Goal: Task Accomplishment & Management: Use online tool/utility

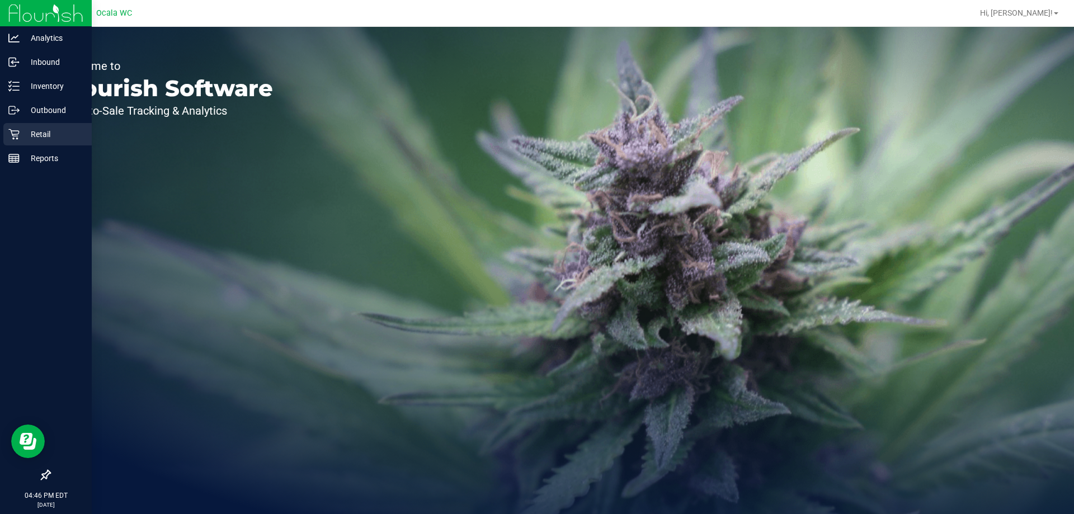
click at [39, 134] on p "Retail" at bounding box center [53, 134] width 67 height 13
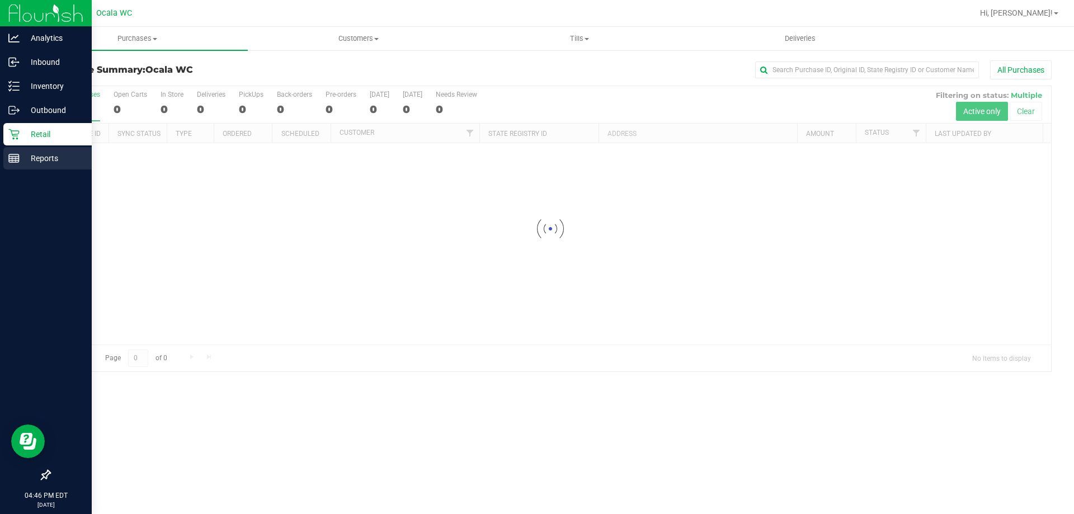
click at [44, 158] on p "Reports" at bounding box center [53, 158] width 67 height 13
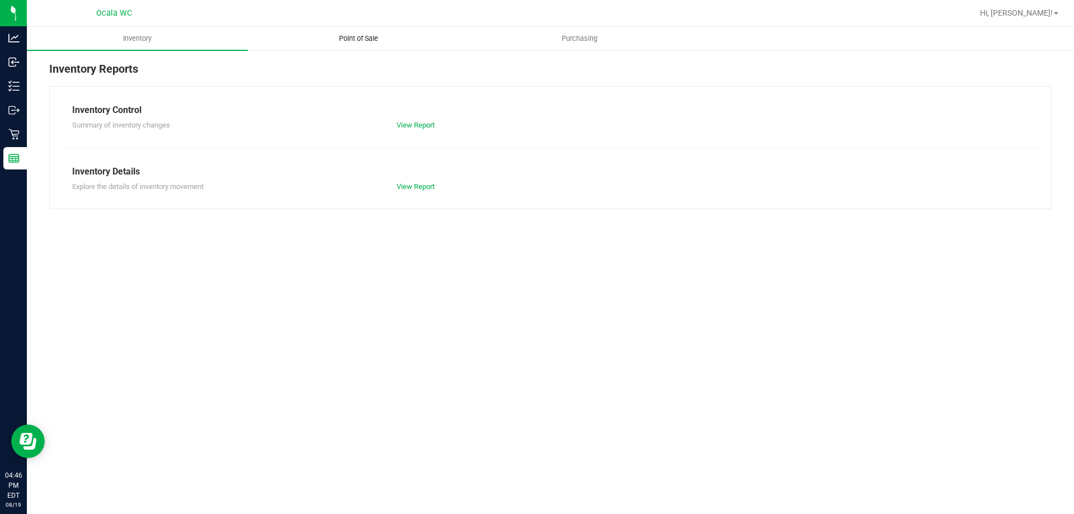
click at [366, 32] on uib-tab-heading "Point of Sale" at bounding box center [358, 38] width 220 height 22
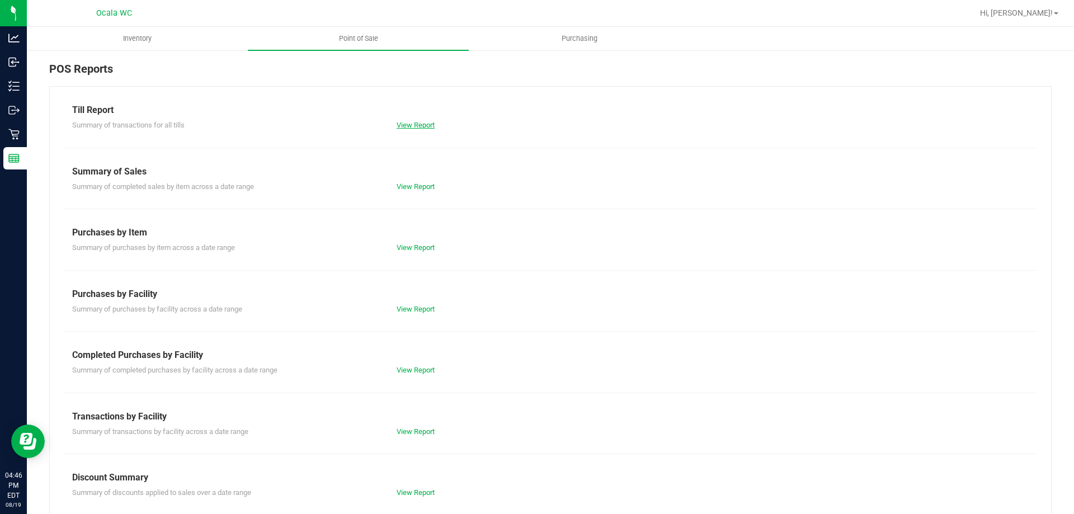
click at [401, 127] on link "View Report" at bounding box center [416, 125] width 38 height 8
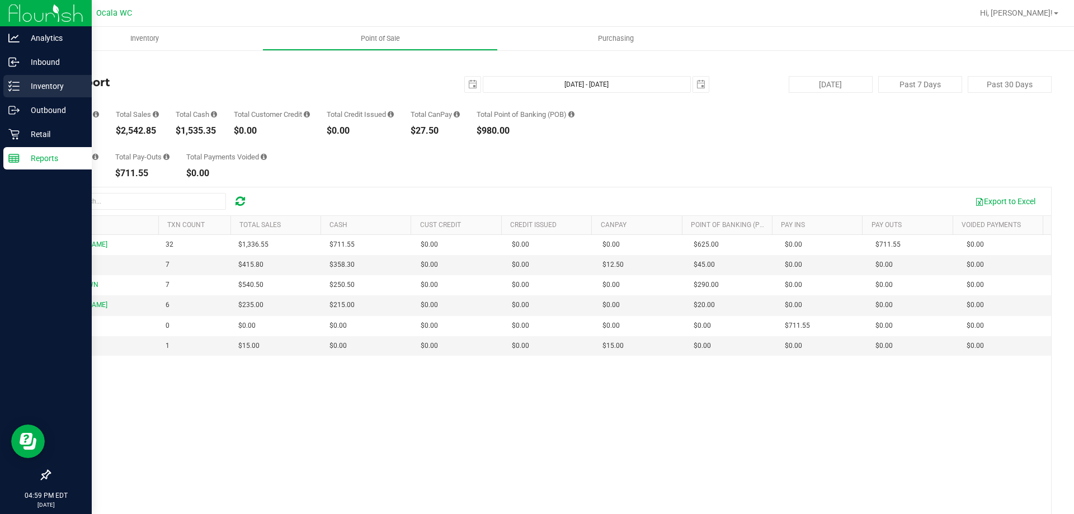
click at [10, 86] on icon at bounding box center [10, 86] width 2 height 2
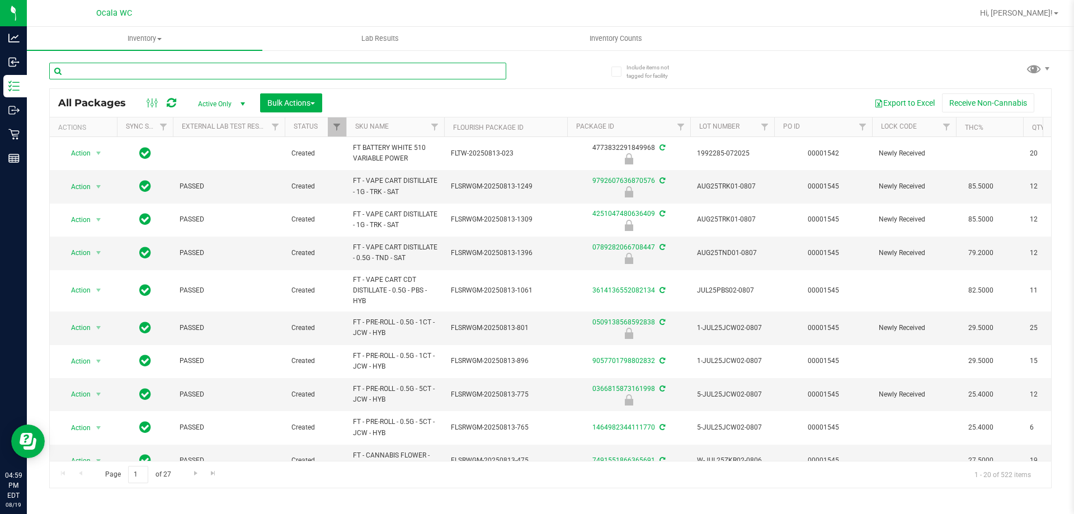
click at [150, 76] on input "text" at bounding box center [277, 71] width 457 height 17
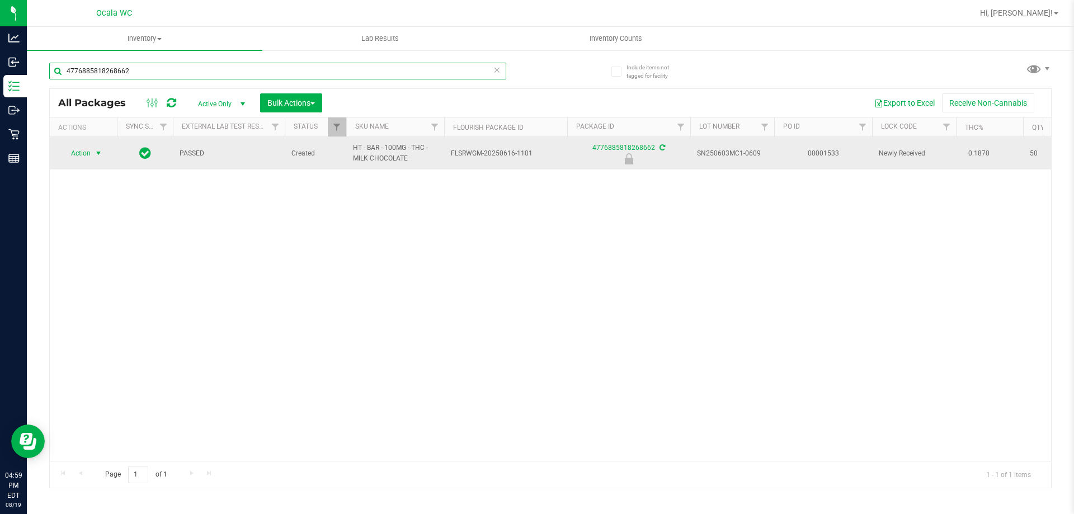
type input "4776885818268662"
click at [76, 151] on span "Action" at bounding box center [76, 154] width 30 height 16
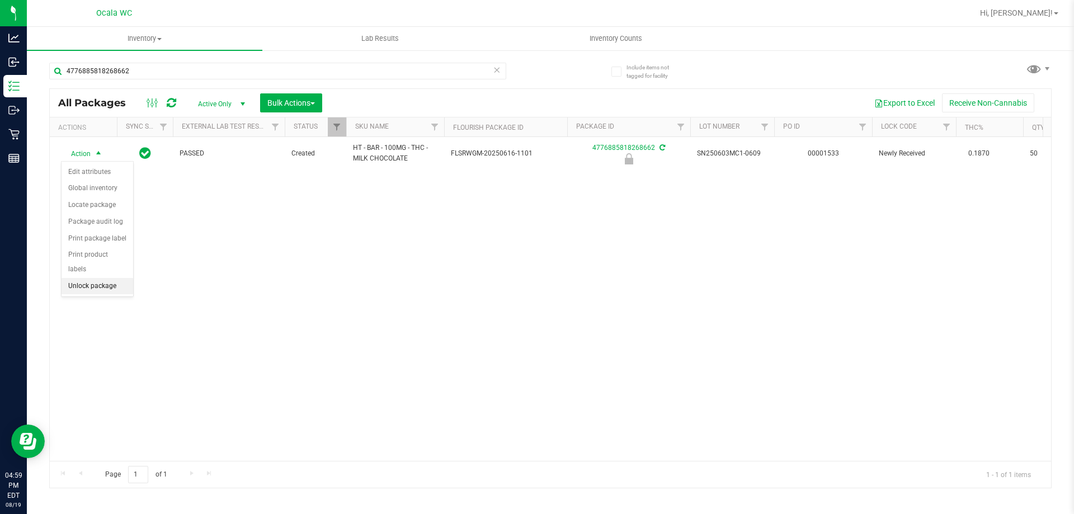
click at [94, 278] on li "Unlock package" at bounding box center [98, 286] width 72 height 17
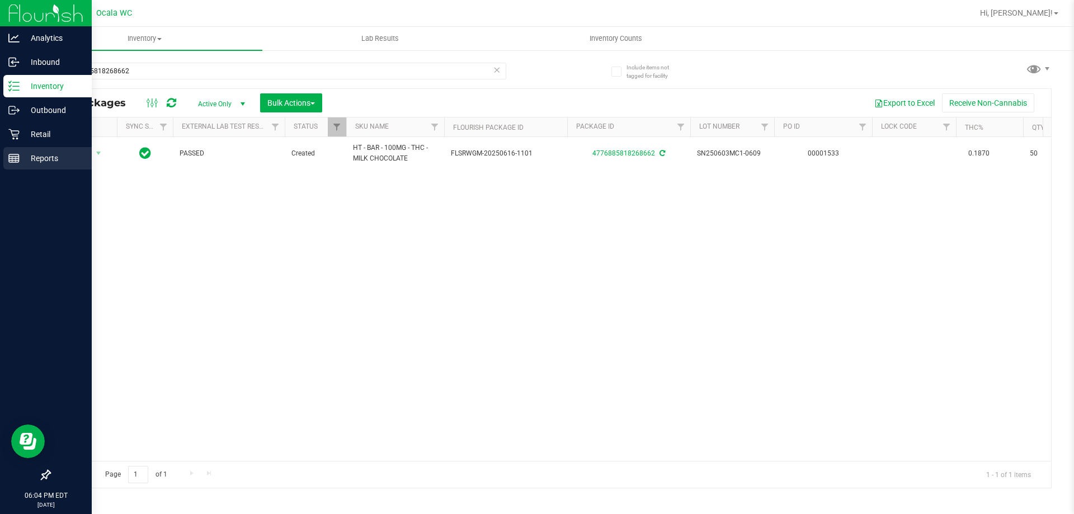
click at [29, 159] on p "Reports" at bounding box center [53, 158] width 67 height 13
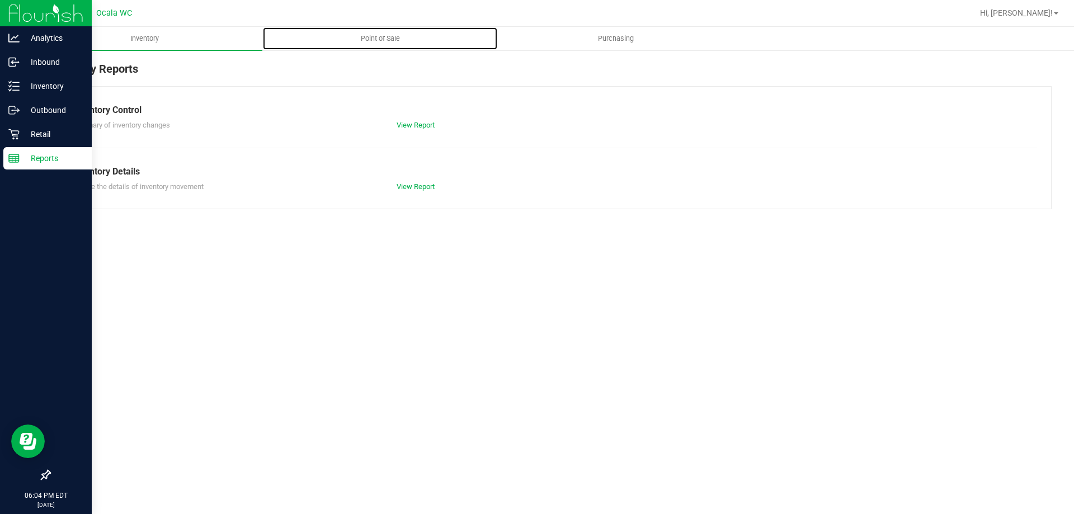
click at [392, 34] on span "Point of Sale" at bounding box center [380, 39] width 69 height 10
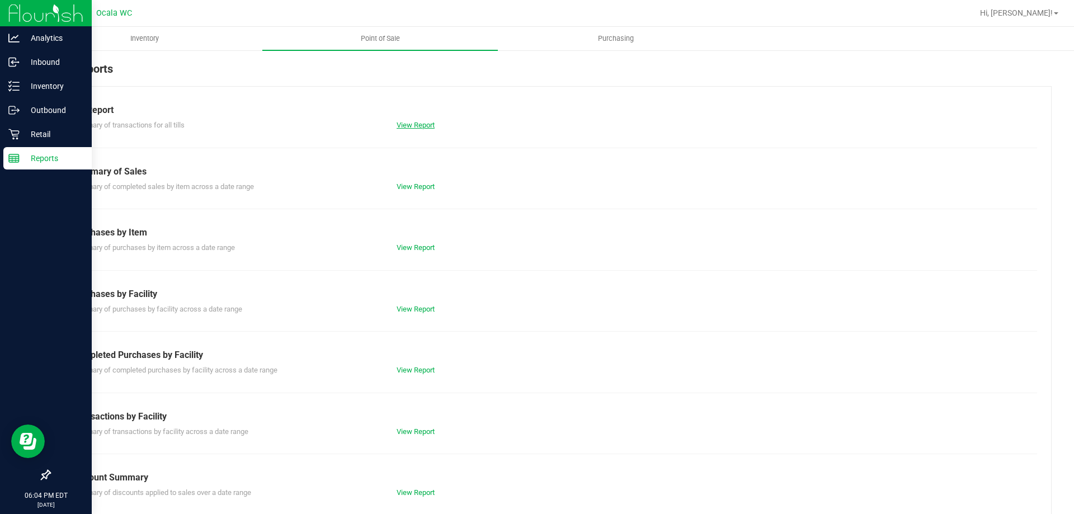
click at [397, 125] on link "View Report" at bounding box center [416, 125] width 38 height 8
